Goal: Find specific page/section: Find specific page/section

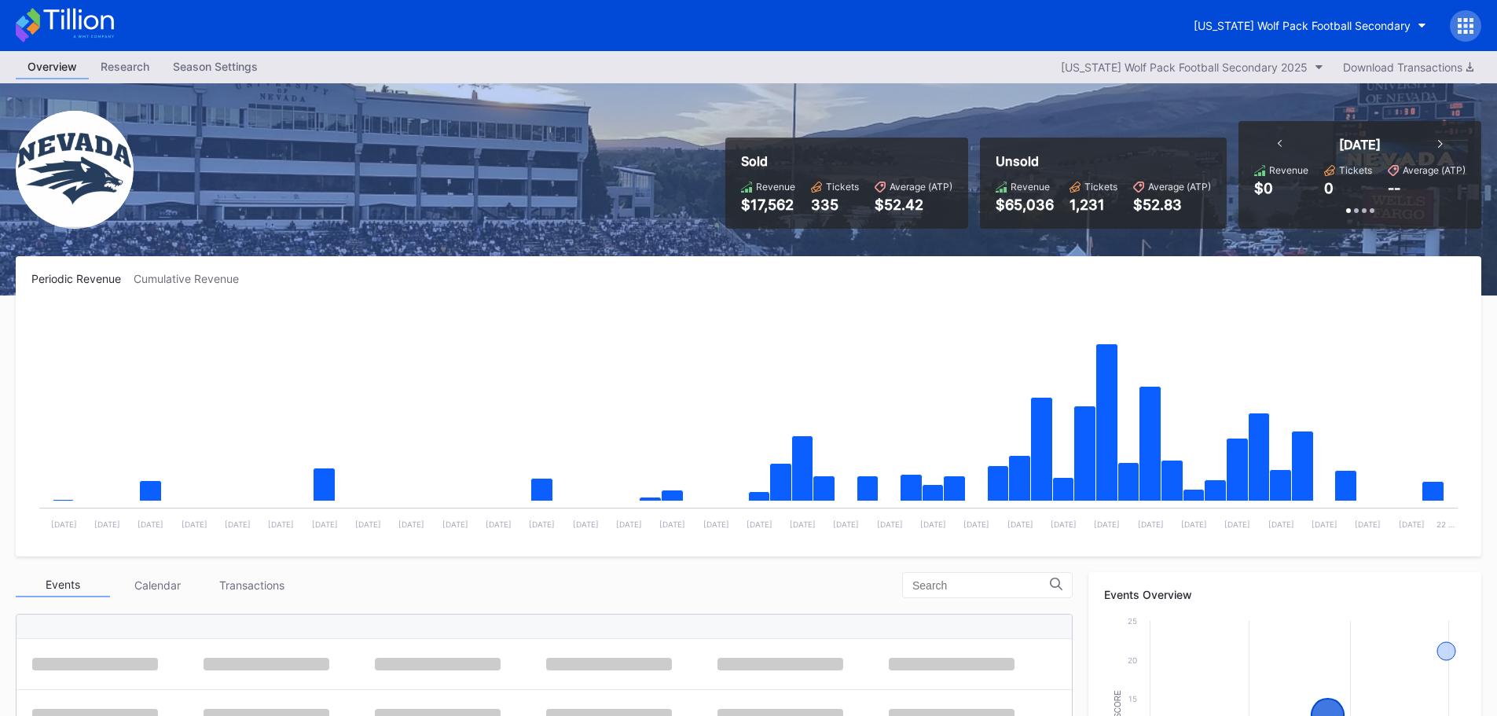
scroll to position [472, 0]
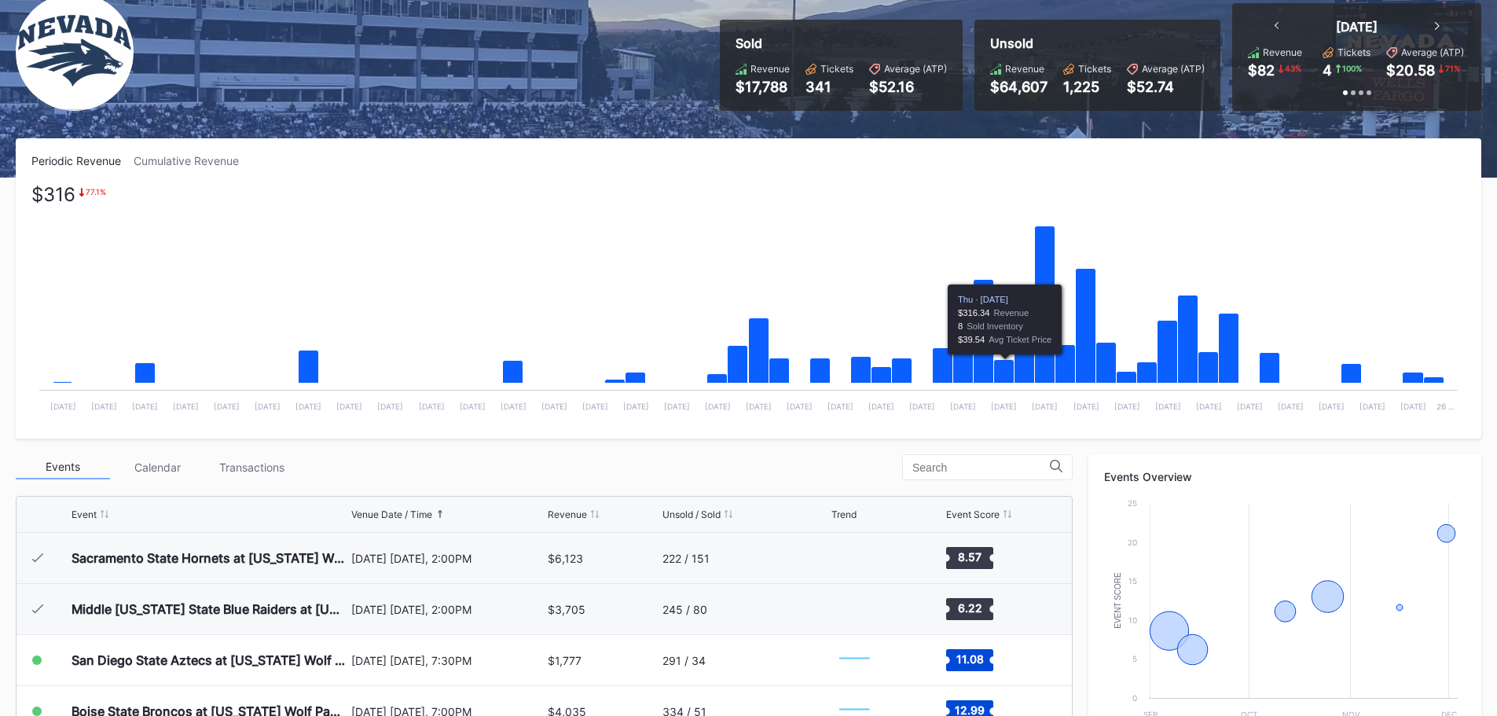
scroll to position [236, 0]
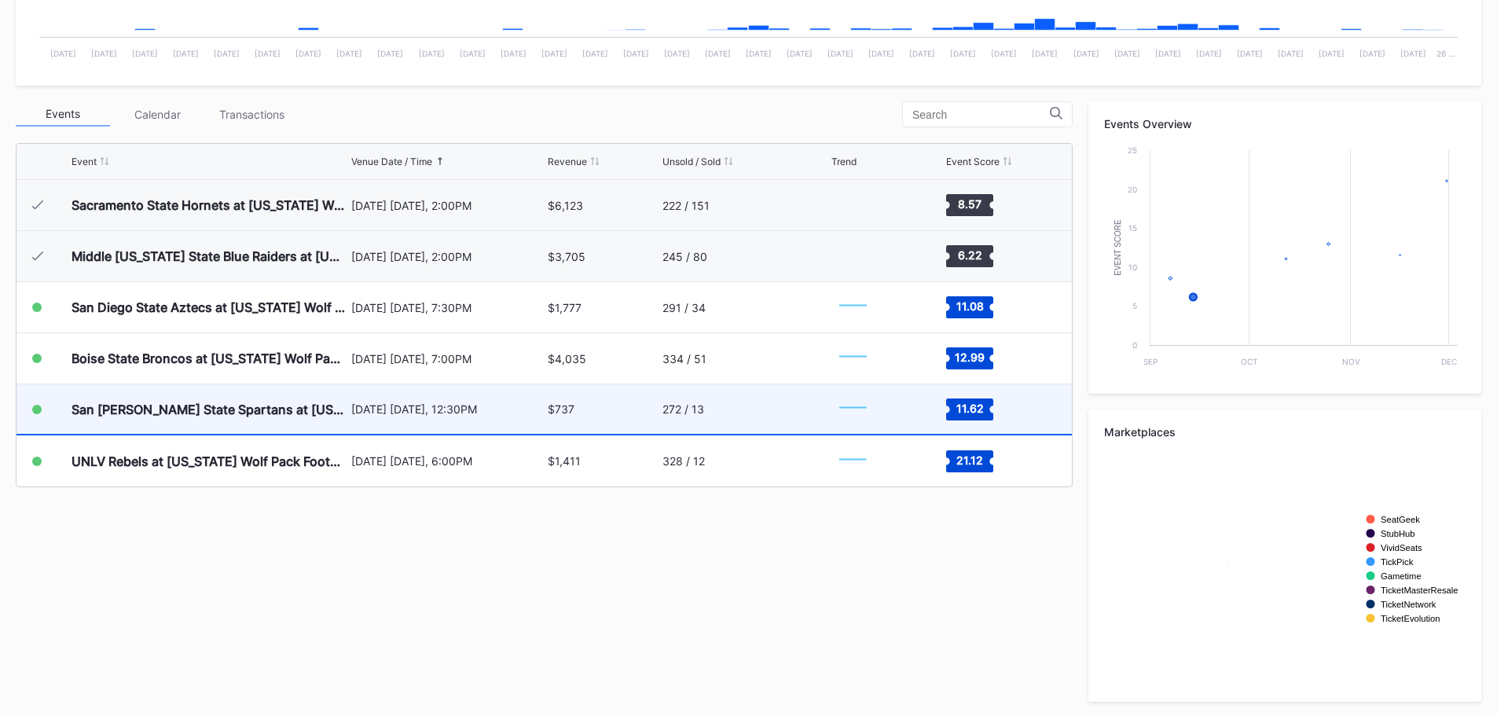
scroll to position [472, 0]
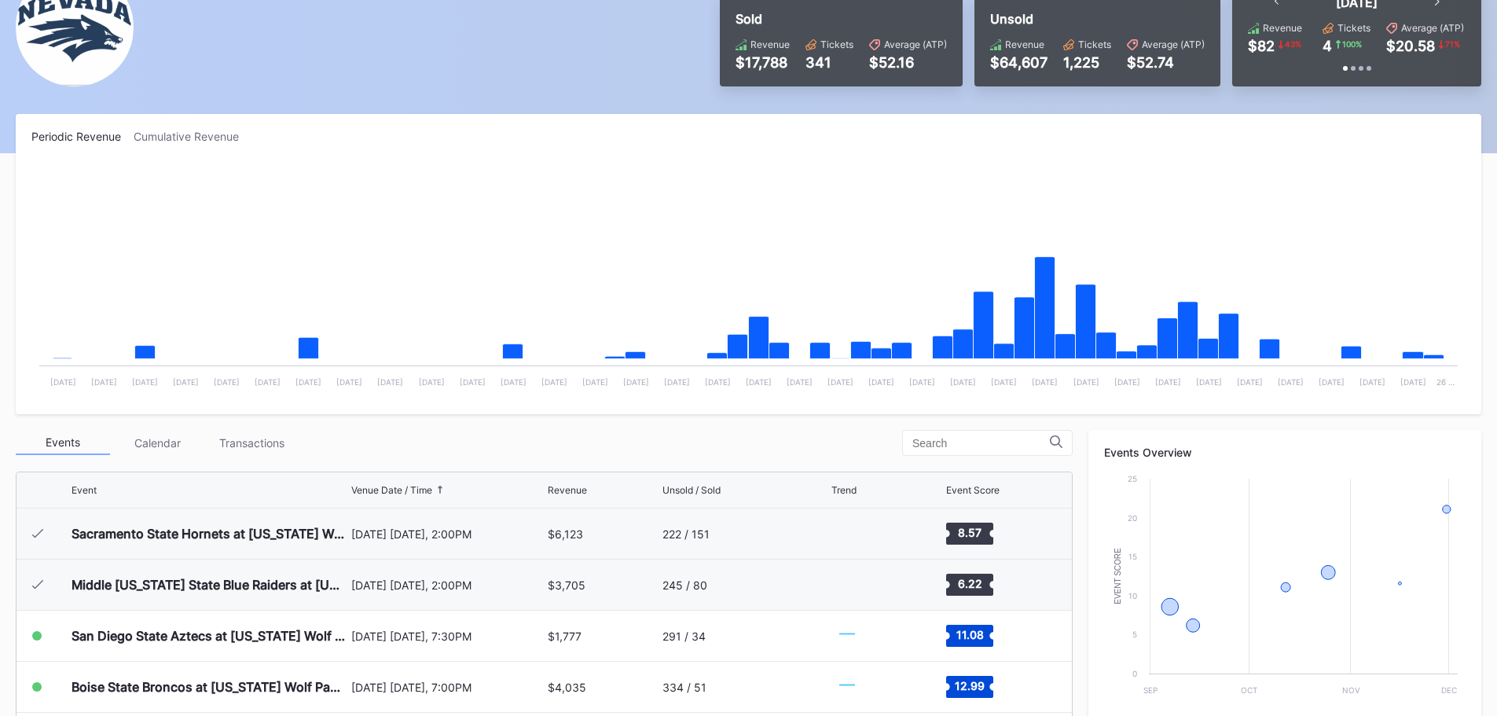
scroll to position [393, 0]
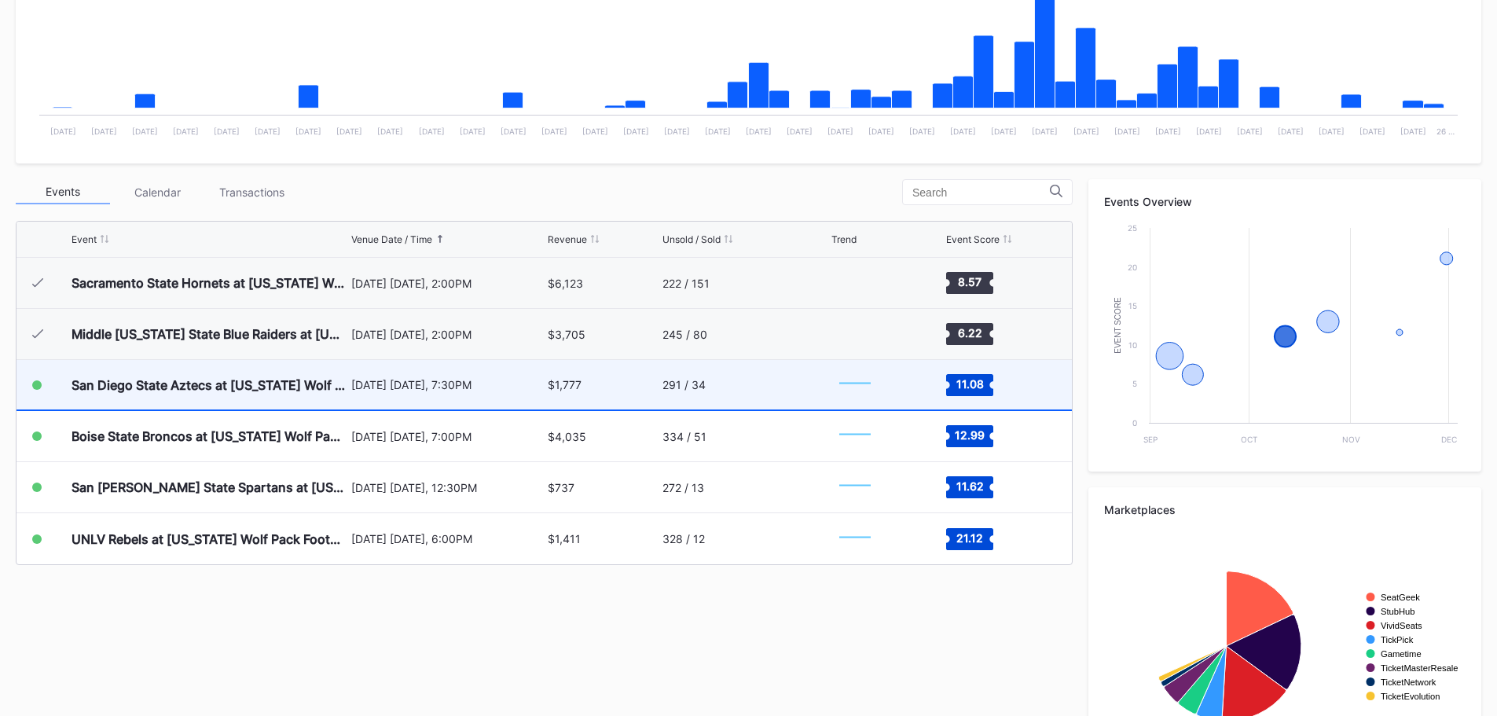
click at [258, 373] on div "San Diego State Aztecs at [US_STATE] Wolf Pack Football" at bounding box center [210, 385] width 276 height 50
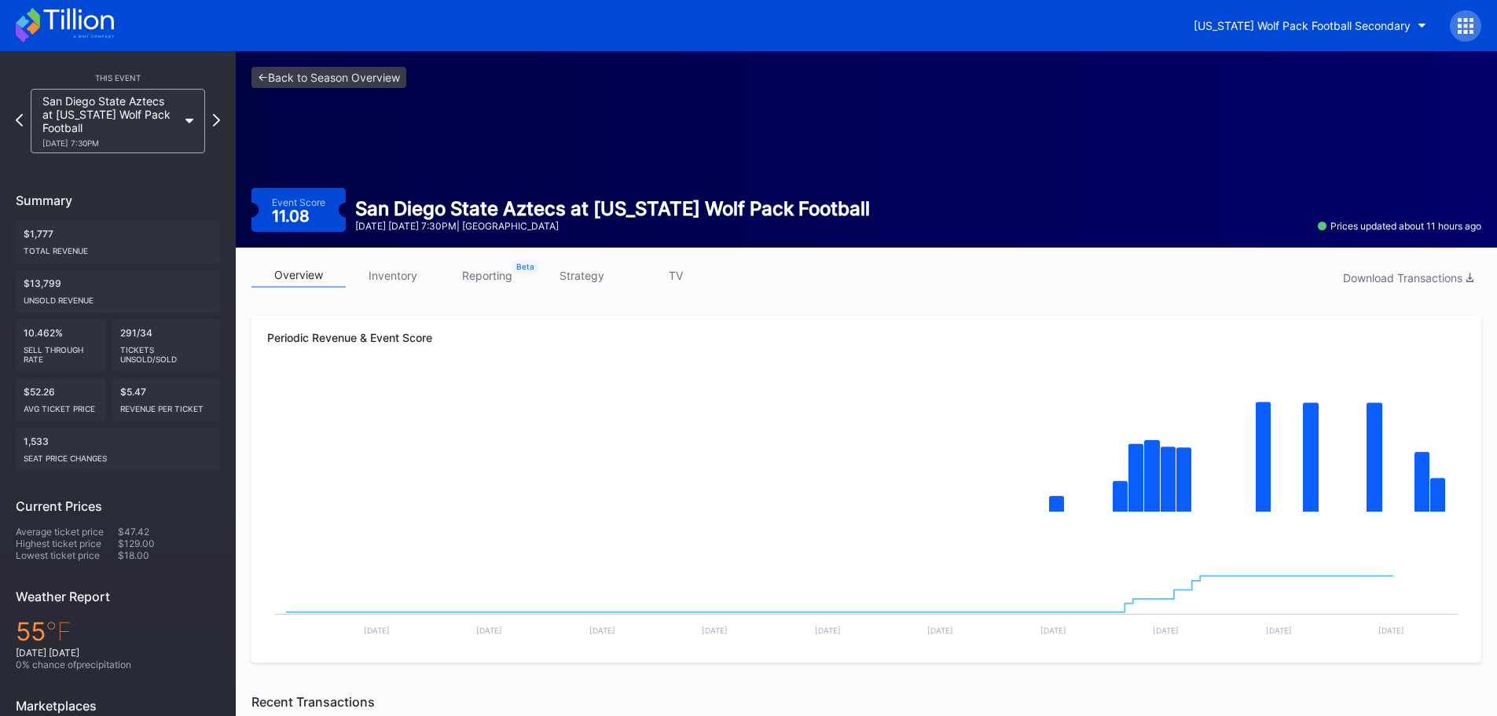
click at [391, 267] on link "inventory" at bounding box center [393, 275] width 94 height 24
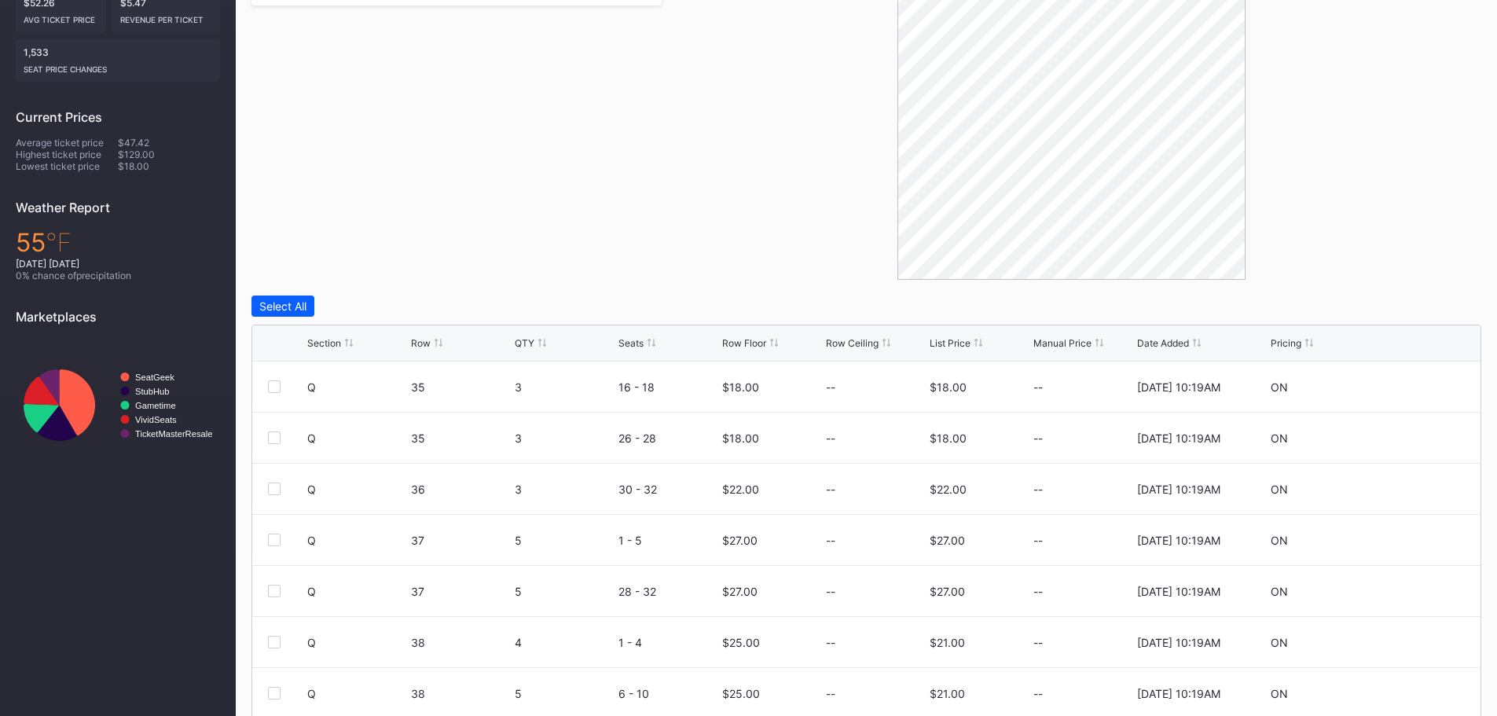
scroll to position [393, 0]
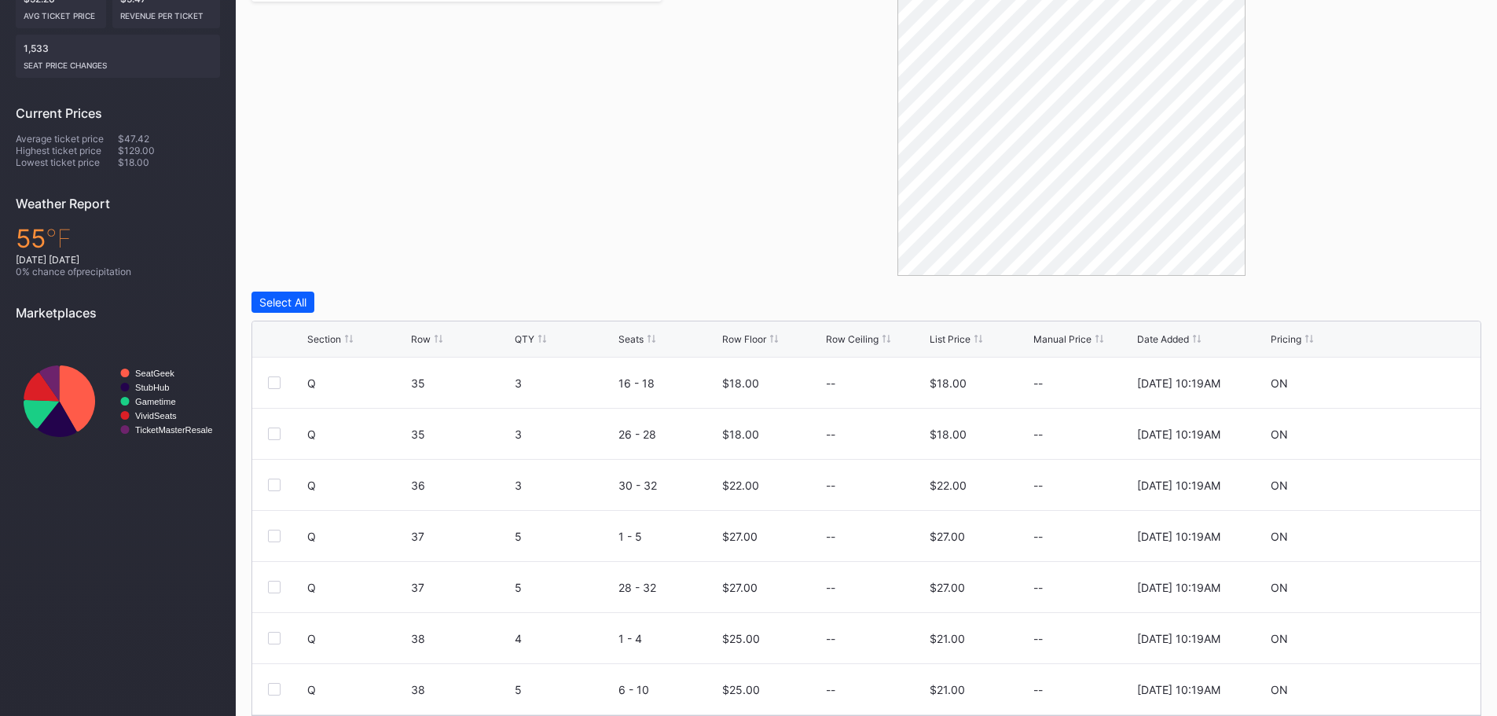
click at [325, 338] on div "Section" at bounding box center [324, 339] width 34 height 12
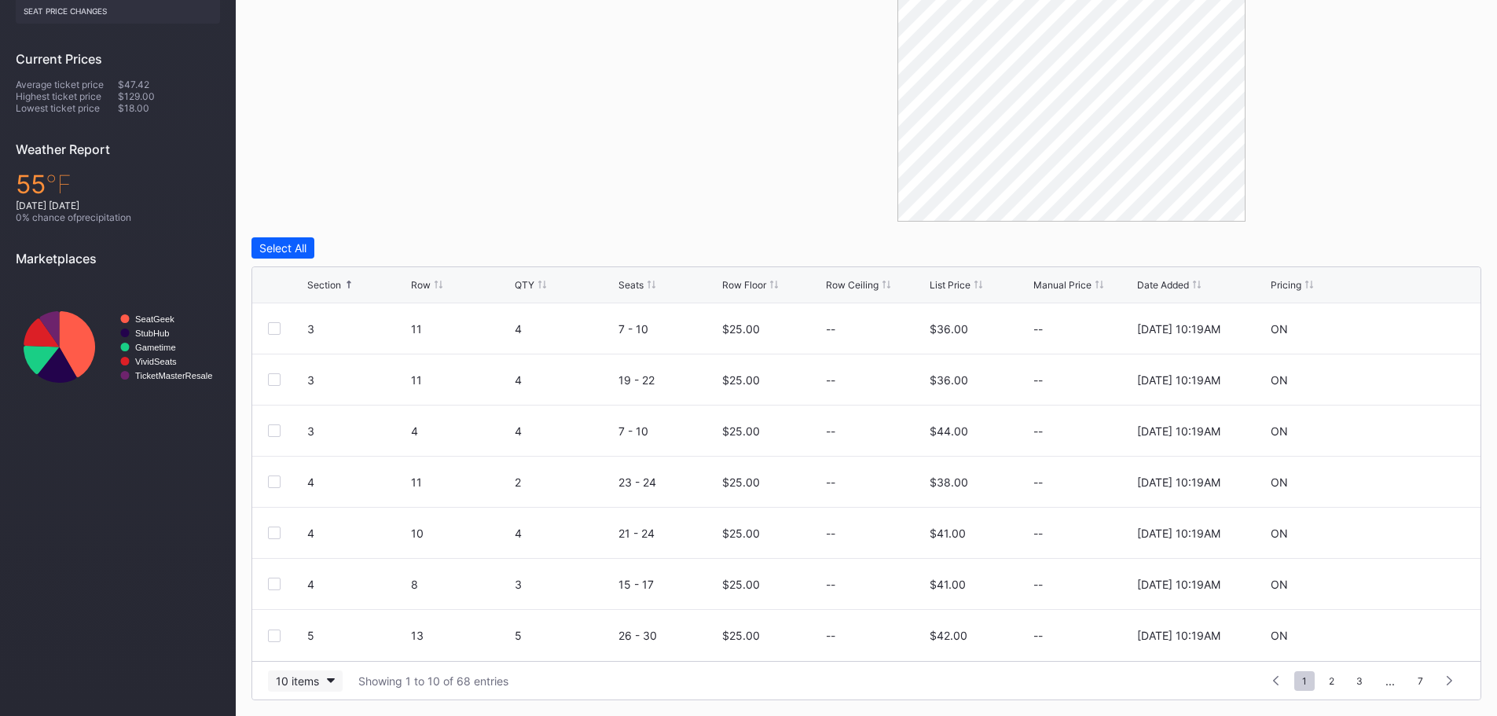
click at [328, 680] on icon "button" at bounding box center [331, 680] width 8 height 5
click at [312, 614] on div "100 items" at bounding box center [305, 612] width 50 height 13
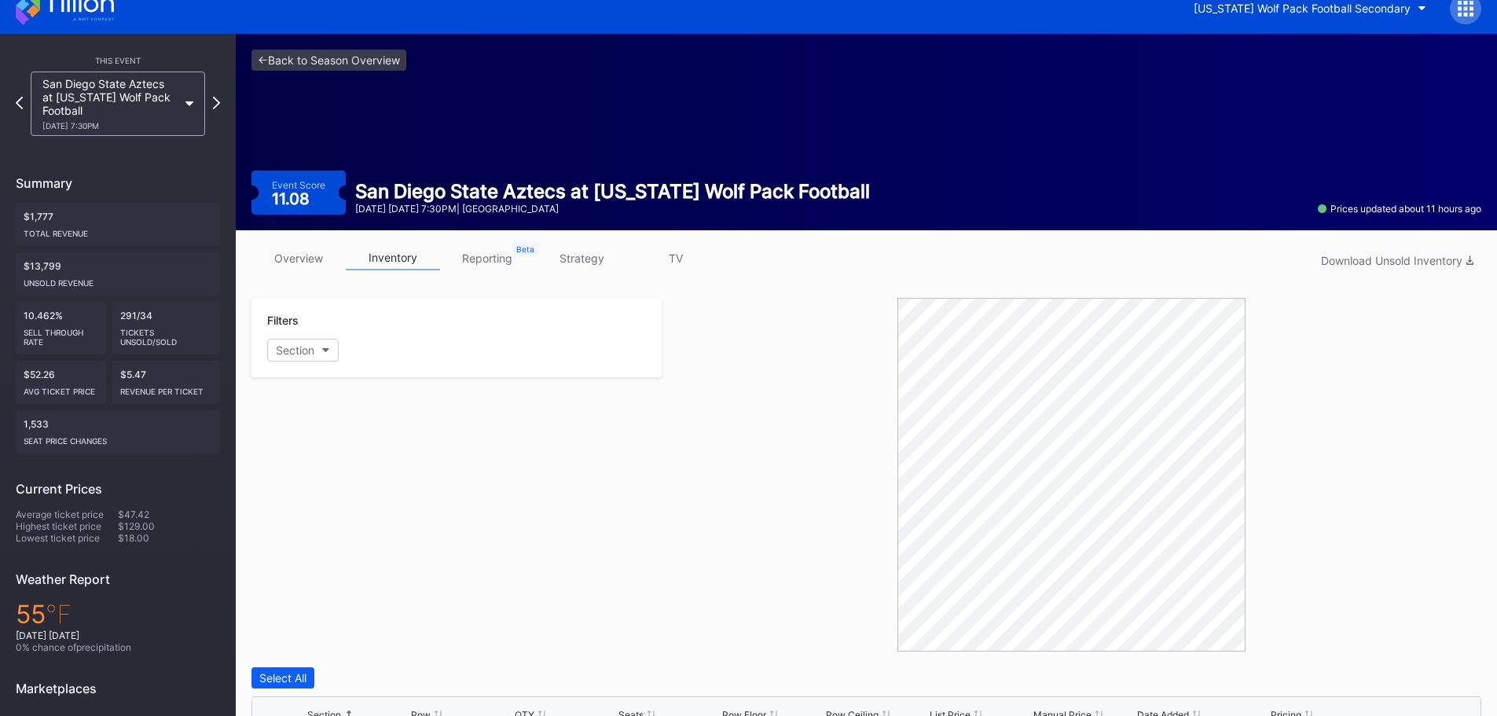
scroll to position [0, 0]
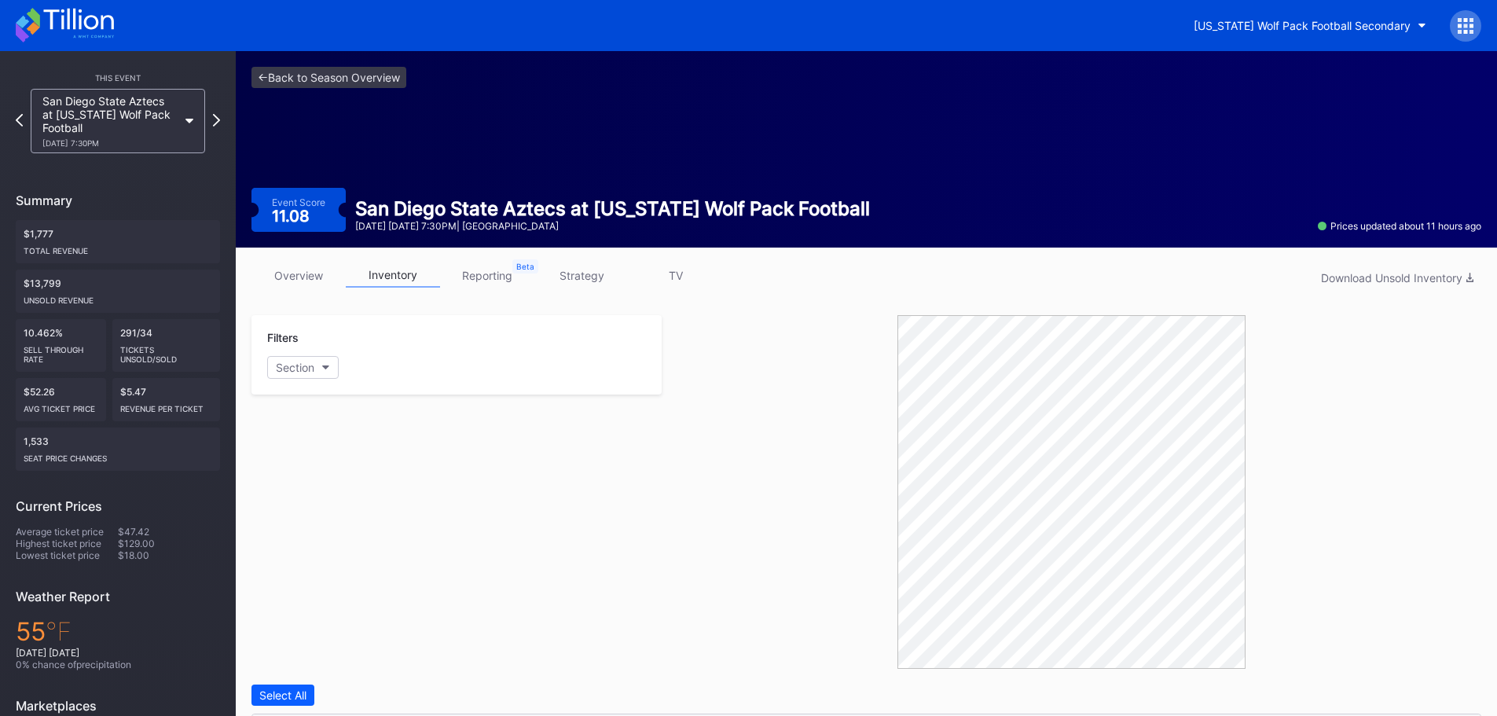
click at [105, 28] on icon at bounding box center [65, 25] width 98 height 35
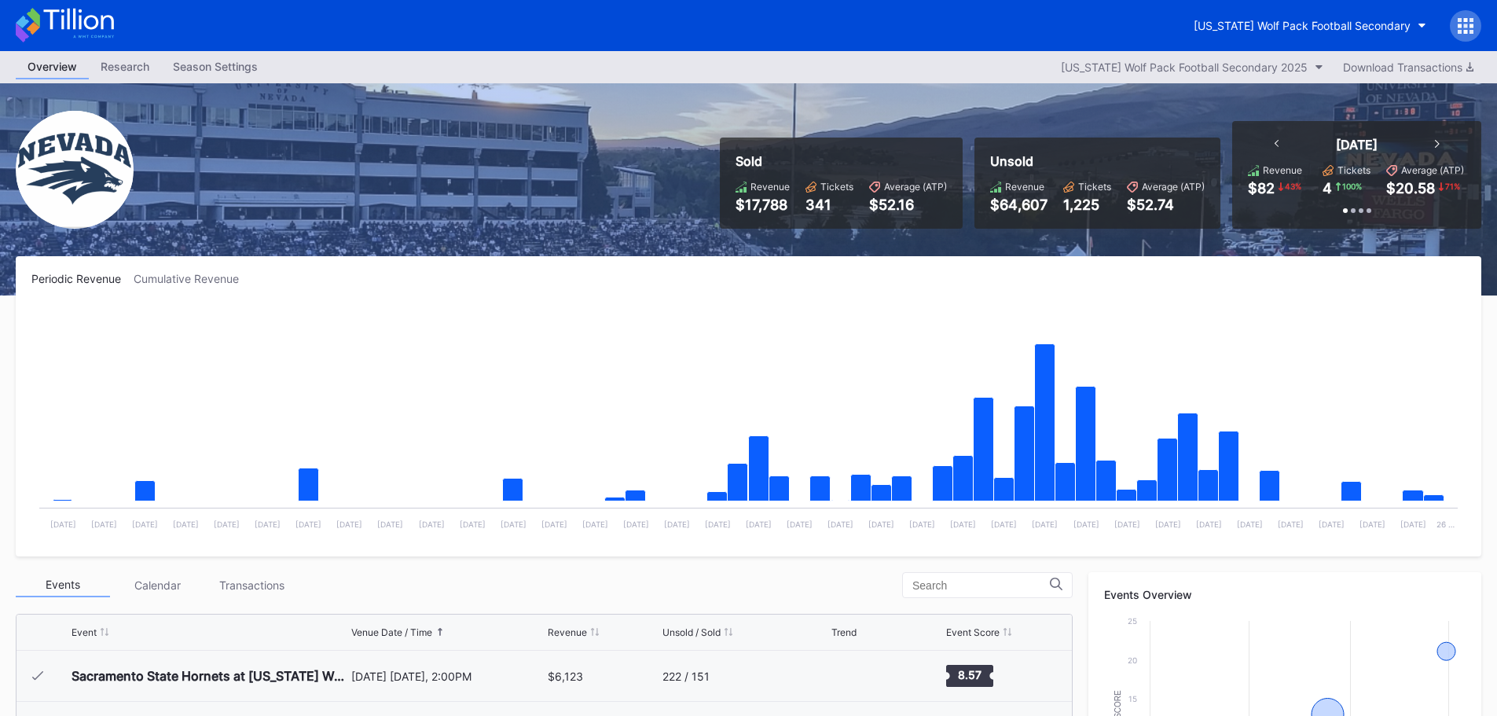
click at [75, 32] on icon at bounding box center [65, 25] width 98 height 35
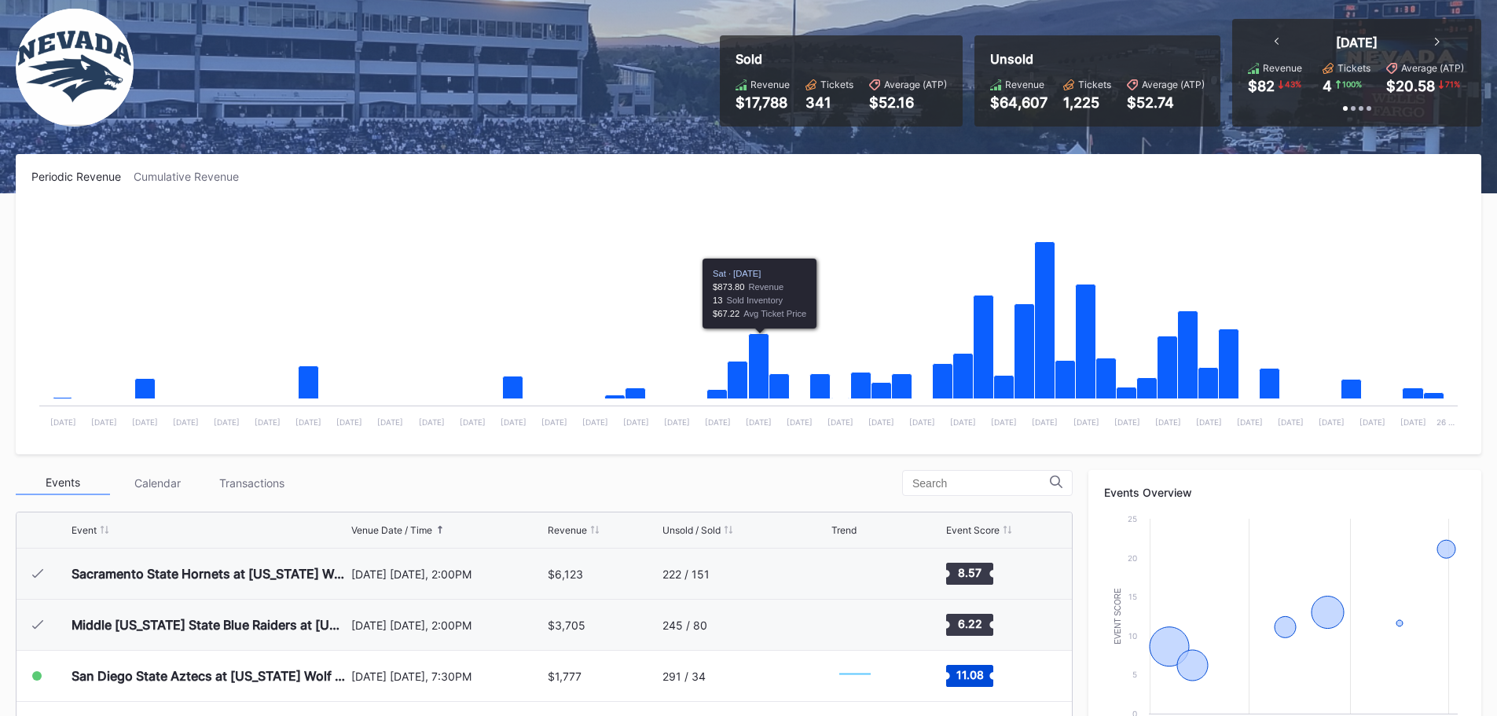
scroll to position [314, 0]
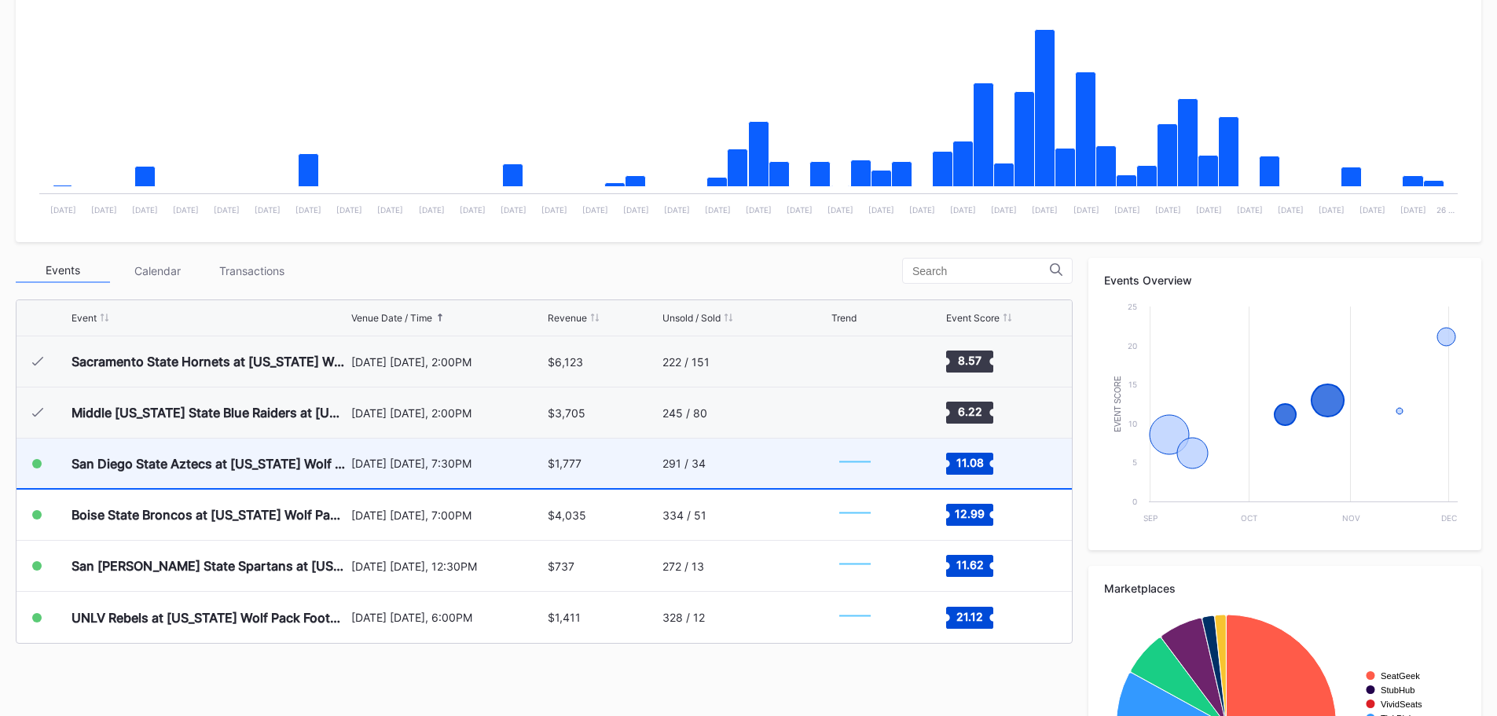
click at [358, 468] on div "[DATE] [DATE], 7:30PM" at bounding box center [447, 463] width 193 height 13
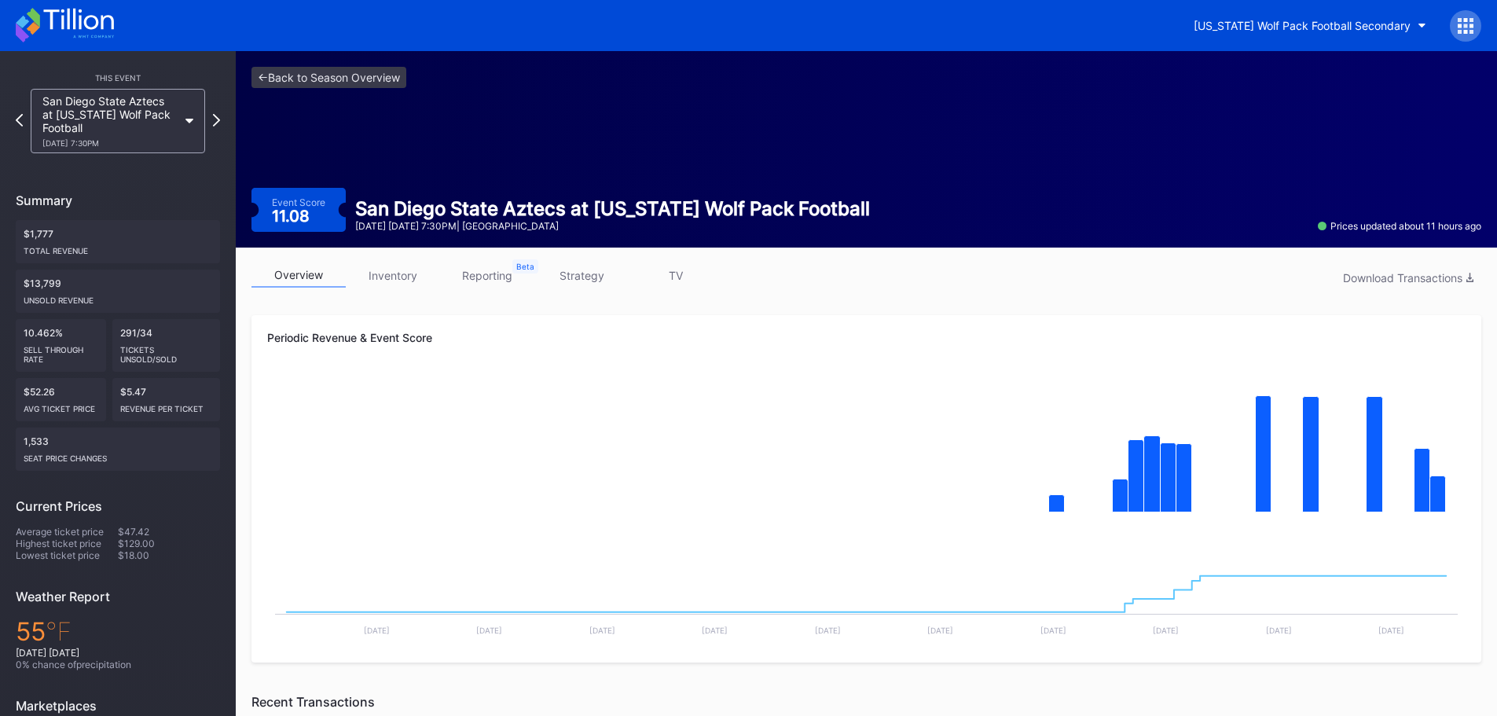
click at [81, 27] on icon at bounding box center [78, 19] width 70 height 21
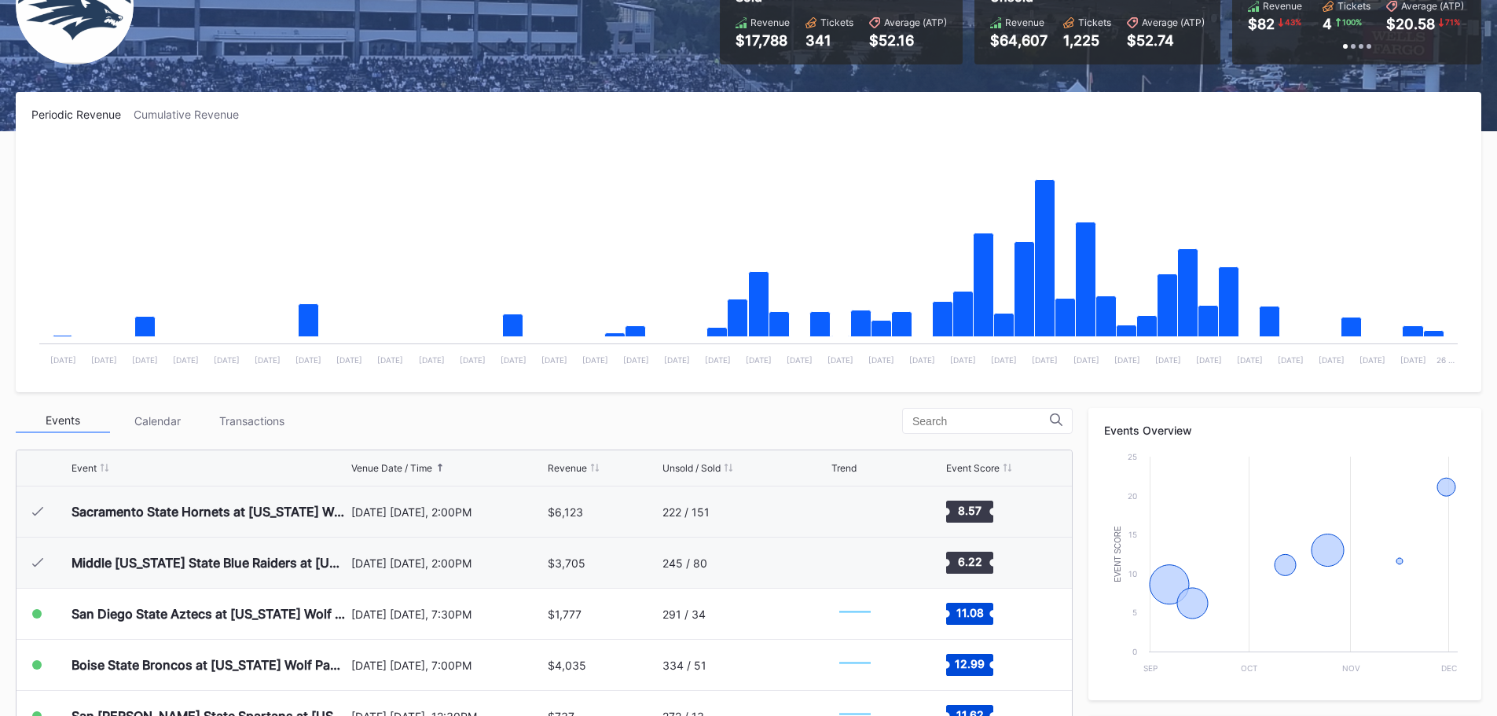
scroll to position [393, 0]
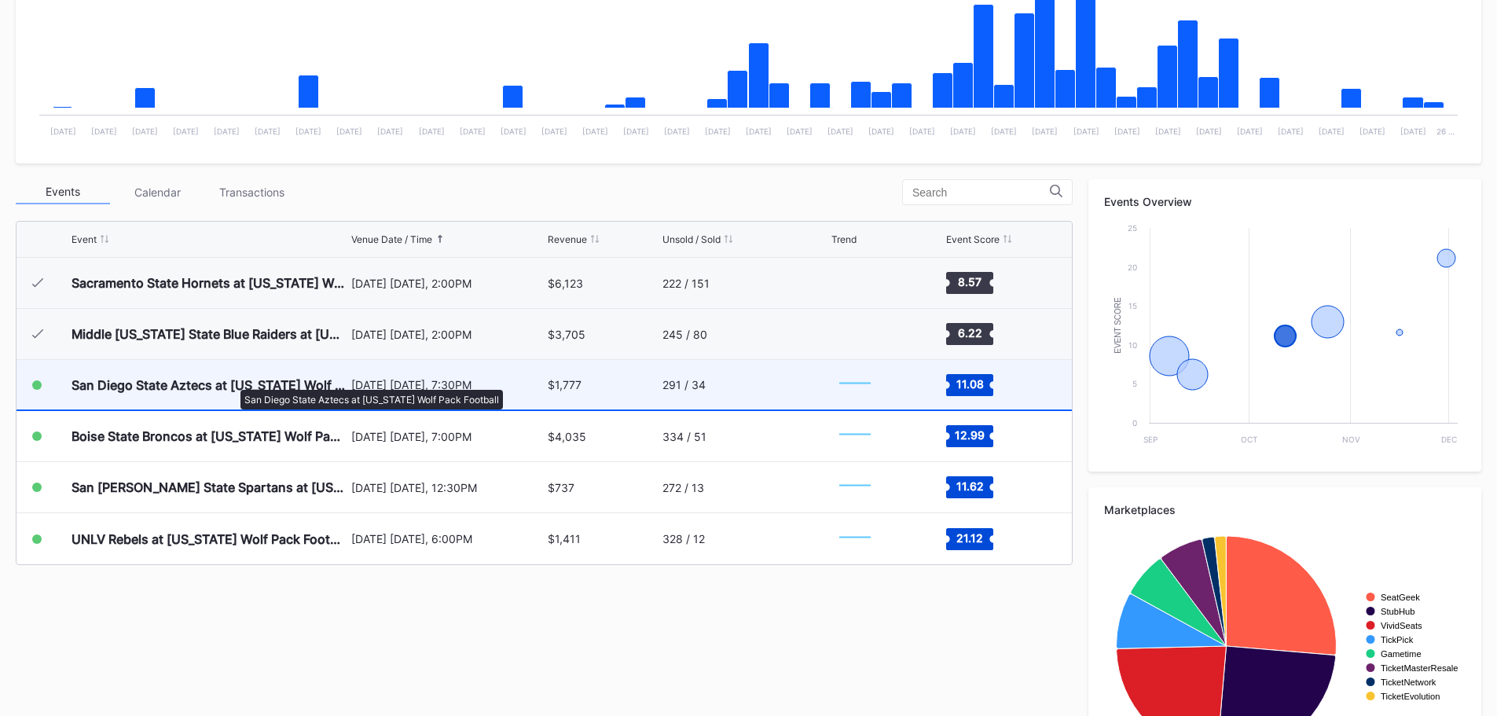
click at [233, 382] on div "San Diego State Aztecs at [US_STATE] Wolf Pack Football" at bounding box center [210, 385] width 276 height 16
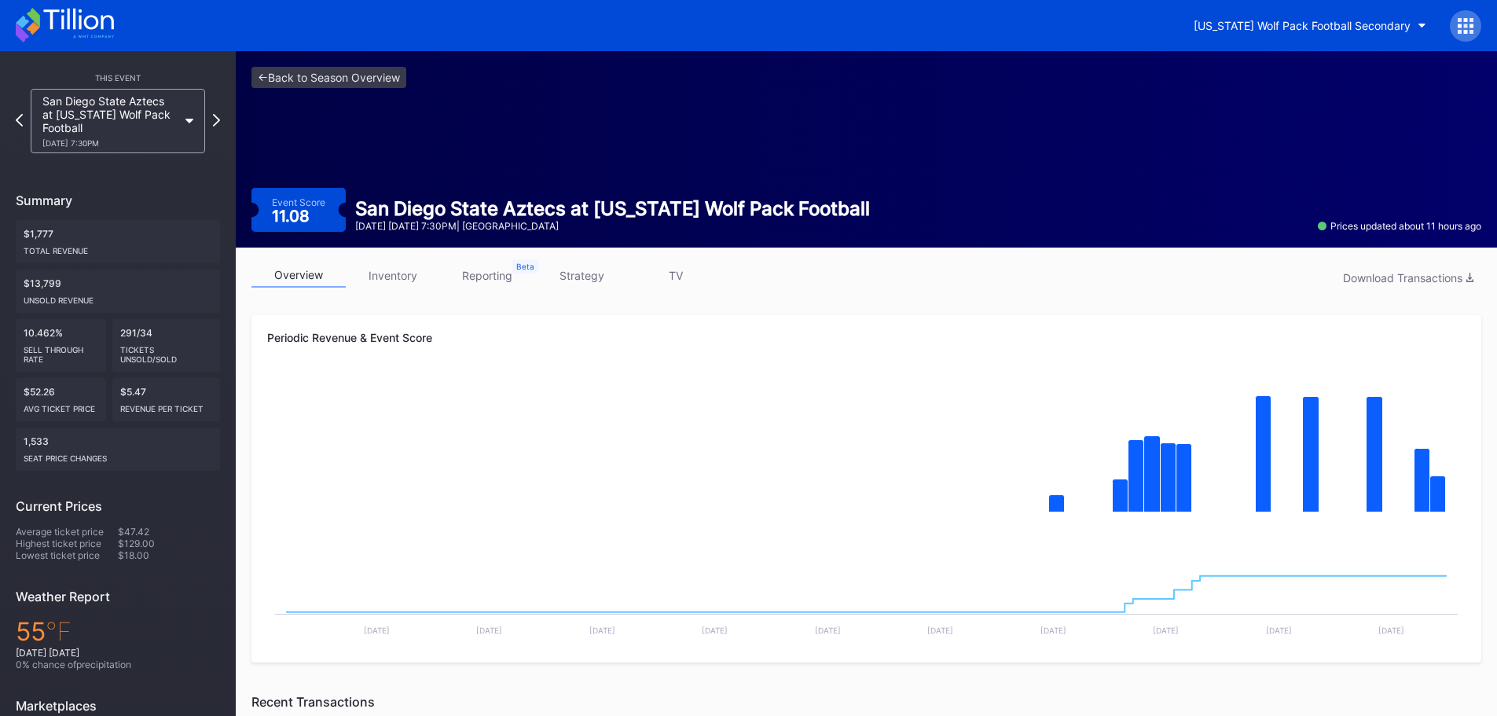
click at [409, 274] on link "inventory" at bounding box center [393, 275] width 94 height 24
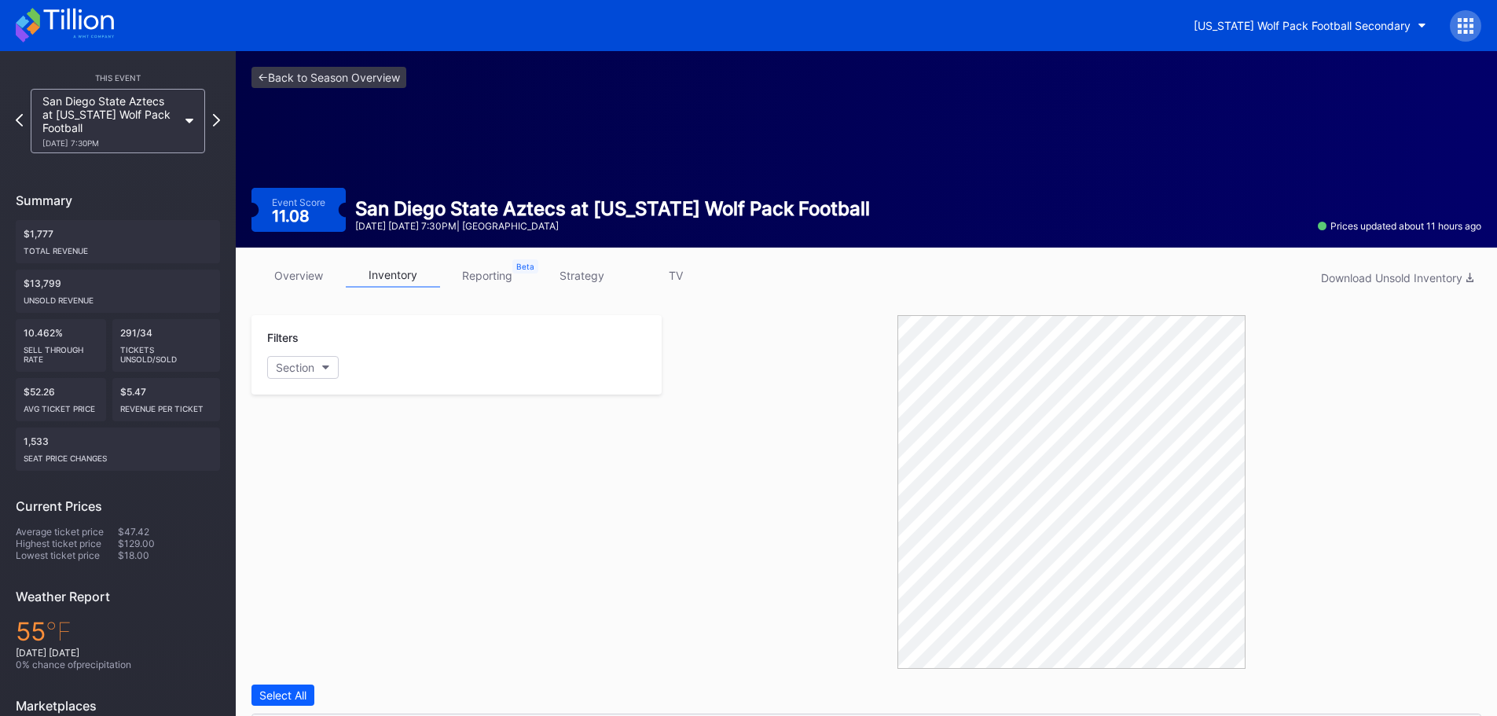
click at [43, 28] on icon at bounding box center [65, 25] width 98 height 35
